Goal: Go to known website: Access a specific website the user already knows

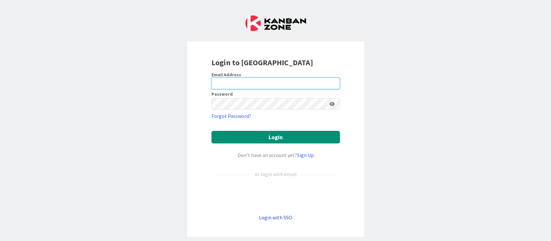
type input "ganesh"
click at [279, 217] on link "Login with SSO" at bounding box center [275, 217] width 33 height 6
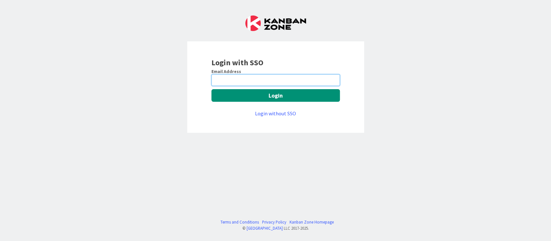
click at [259, 84] on input "email" at bounding box center [275, 80] width 128 height 12
type input "[PERSON_NAME][EMAIL_ADDRESS][PERSON_NAME][DOMAIN_NAME]"
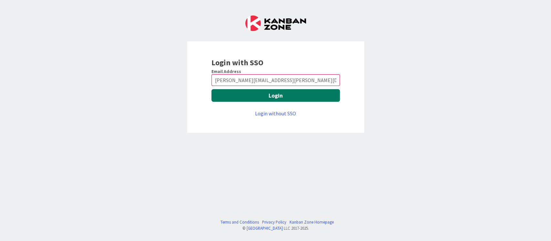
click at [284, 98] on button "Login" at bounding box center [275, 95] width 128 height 13
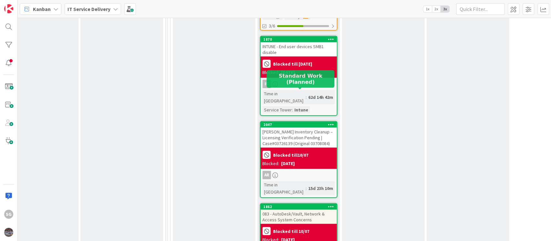
scroll to position [860, 280]
